Goal: Task Accomplishment & Management: Complete application form

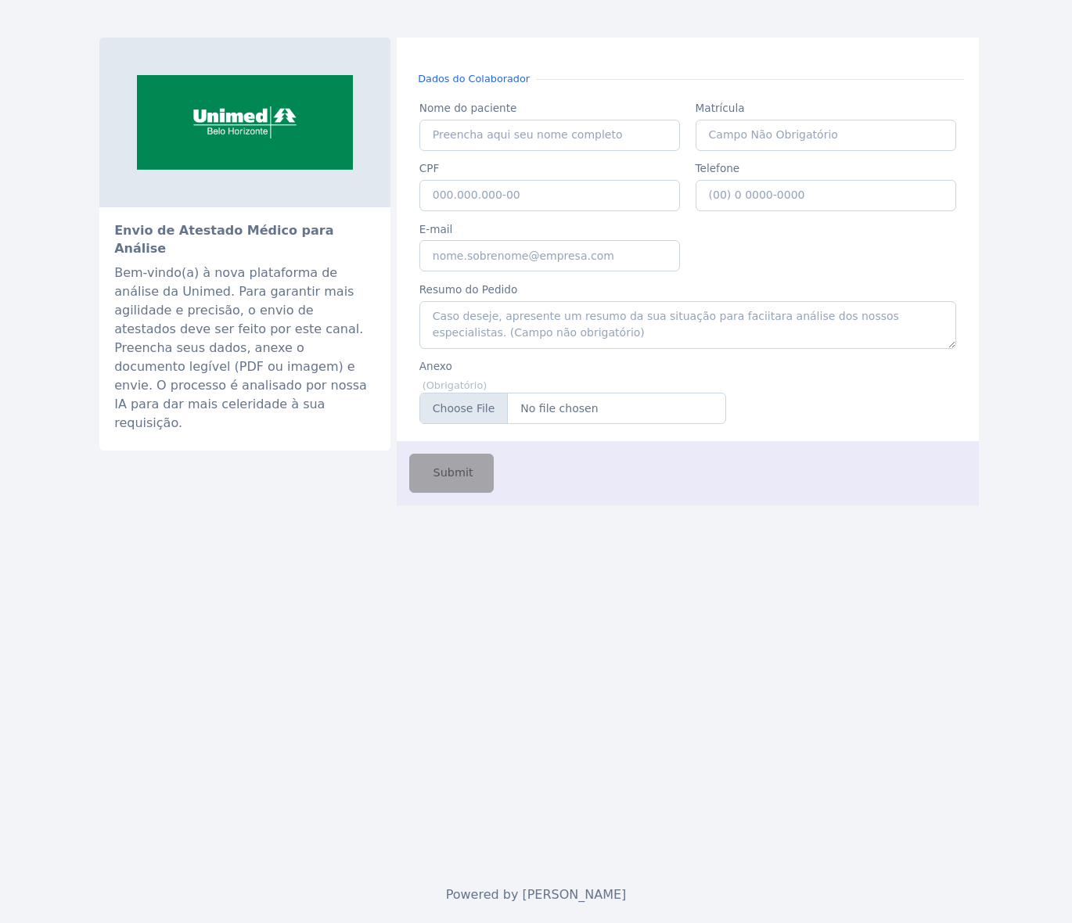
click at [736, 631] on div "Envio de Atestado Médico para Análise Bem-vindo(a) à nova plataforma de análise…" at bounding box center [536, 433] width 892 height 867
click at [515, 147] on input "Nome do paciente" at bounding box center [549, 135] width 261 height 31
type input "cAIO"
type input "Caio de Castro"
type input "161"
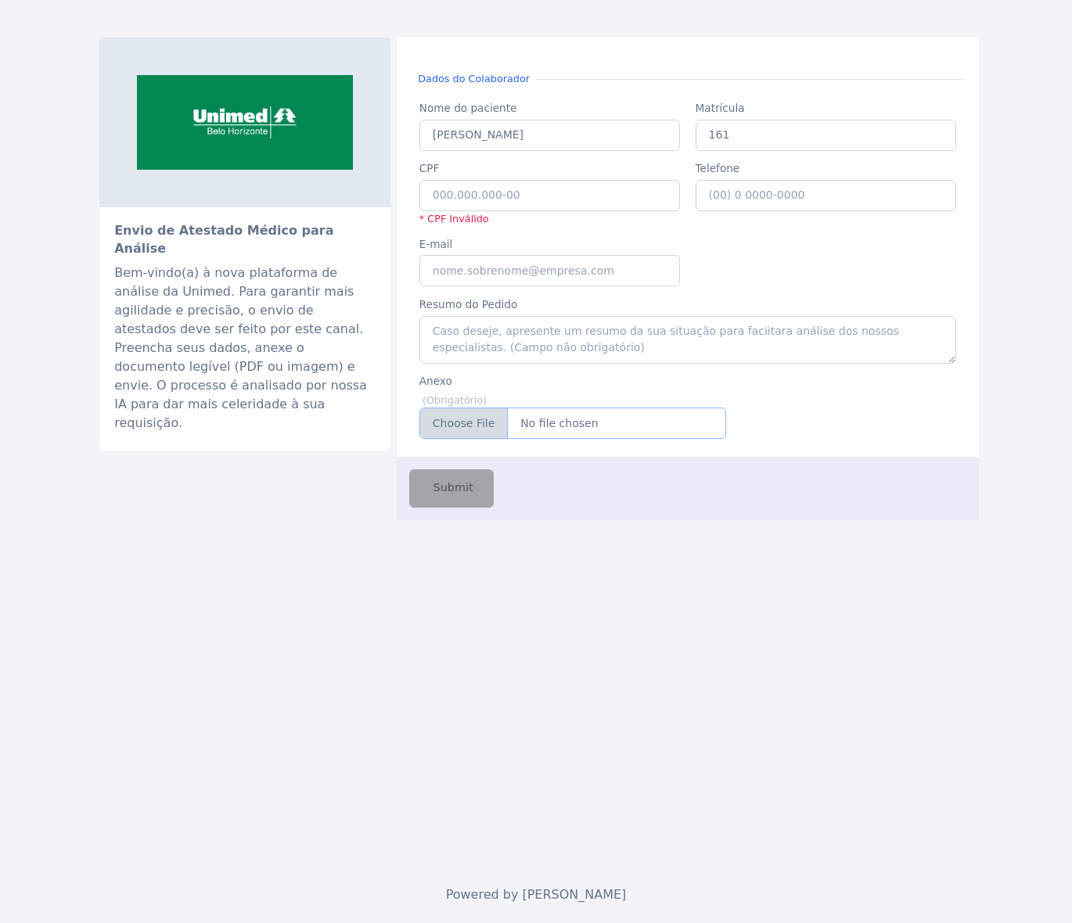
click at [541, 420] on input "Anexo" at bounding box center [572, 423] width 307 height 31
type input "C:\fakepath\atestadoUmDia (2).pdf"
click at [516, 207] on div "CPF CPF (Obrigatório) * CPF Inválido" at bounding box center [550, 191] width 276 height 76
click at [517, 202] on input "CPF" at bounding box center [549, 195] width 261 height 31
paste input "027.015.956-81"
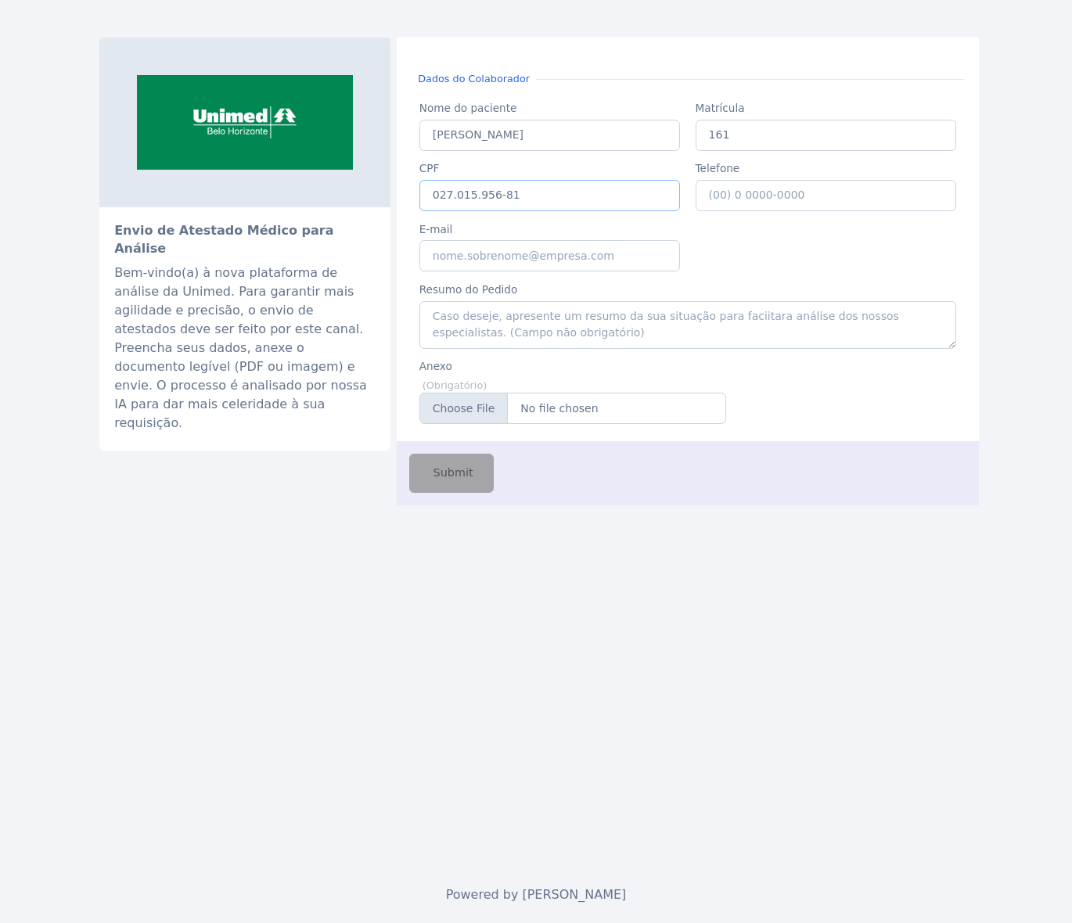
type input "027.015.956-81"
click at [545, 262] on input "E-mail" at bounding box center [549, 255] width 261 height 31
type input "caio.castro@fluna.io"
click at [448, 491] on button "Submit" at bounding box center [451, 473] width 85 height 38
